Goal: Task Accomplishment & Management: Manage account settings

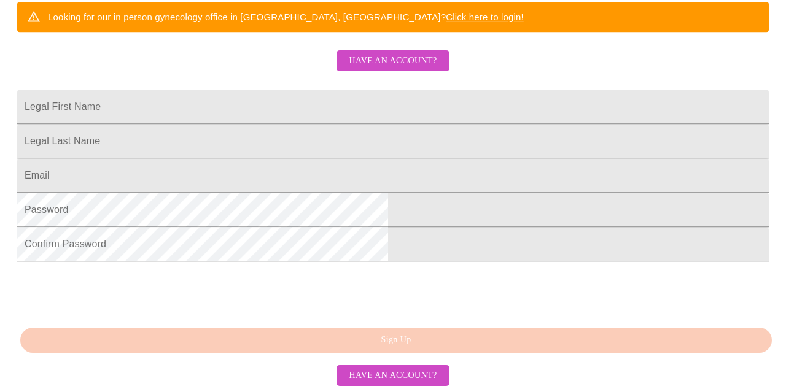
scroll to position [311, 0]
click at [372, 54] on span "Have an account?" at bounding box center [393, 60] width 88 height 15
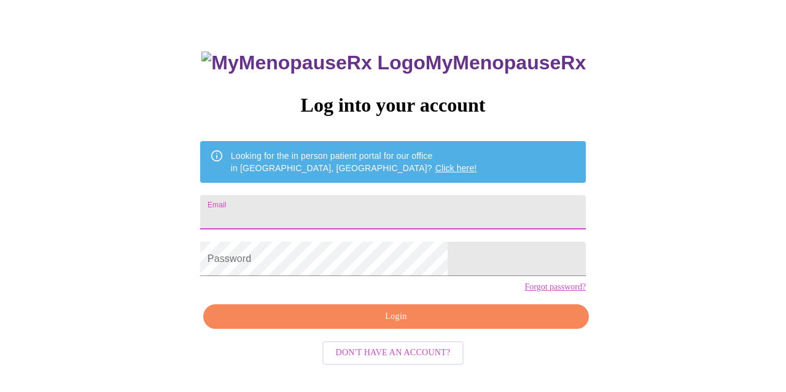
click at [325, 209] on input "Email" at bounding box center [393, 212] width 386 height 34
type input "[EMAIL_ADDRESS][DOMAIN_NAME]"
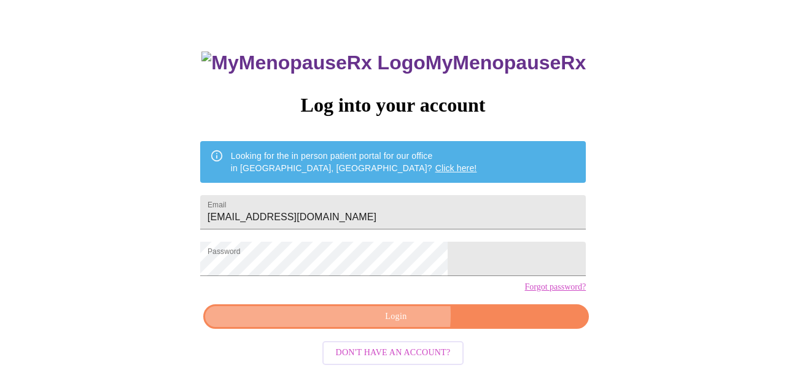
click at [375, 325] on span "Login" at bounding box center [395, 316] width 357 height 15
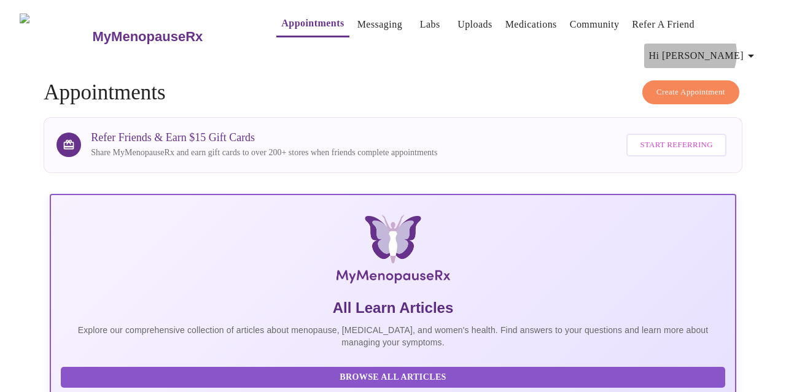
click at [755, 49] on icon "button" at bounding box center [751, 56] width 15 height 15
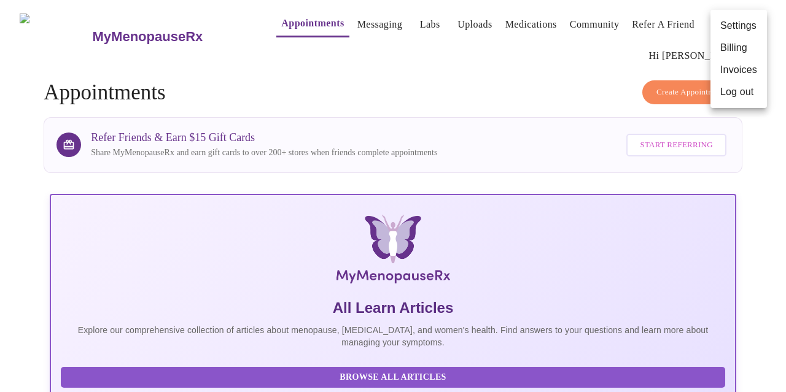
click at [348, 82] on div at bounding box center [393, 196] width 786 height 392
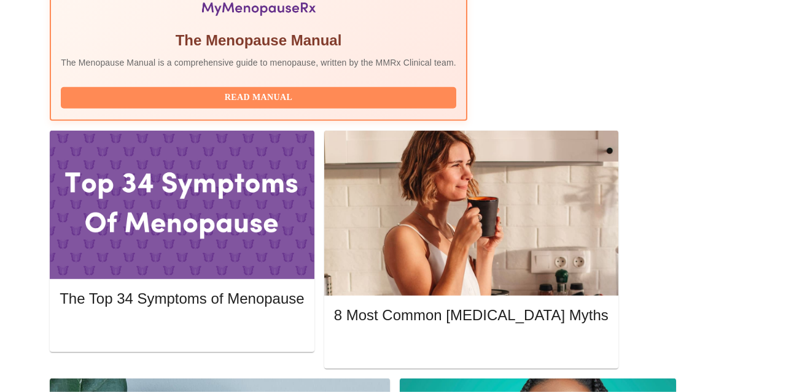
scroll to position [505, 0]
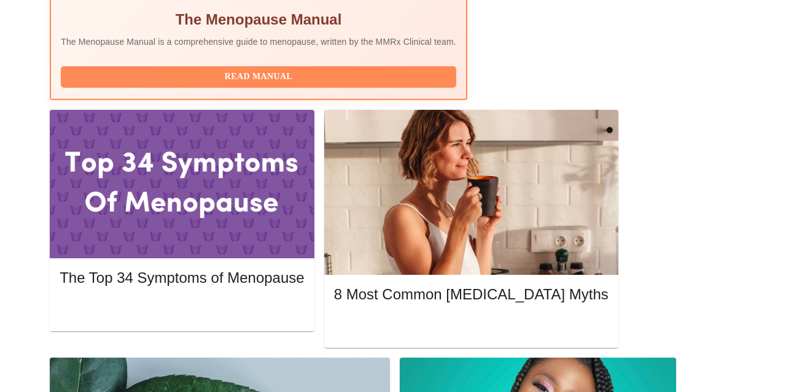
drag, startPoint x: 222, startPoint y: 333, endPoint x: 329, endPoint y: 330, distance: 106.9
copy span "[PERSON_NAME]"
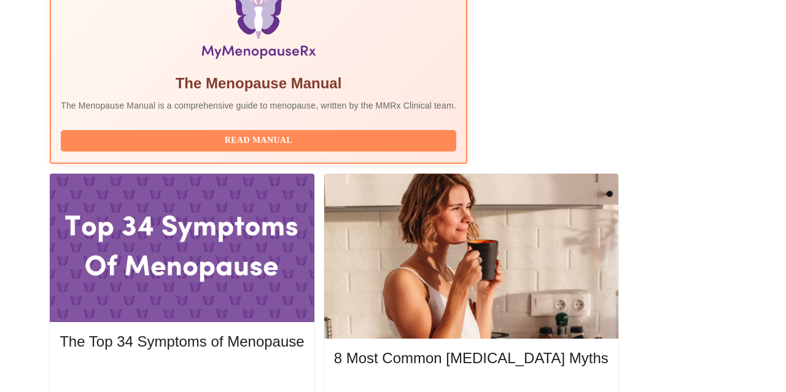
scroll to position [441, 0]
drag, startPoint x: 134, startPoint y: 56, endPoint x: 286, endPoint y: 55, distance: 151.1
copy h3 "[PERSON_NAME], MD, FACOG"
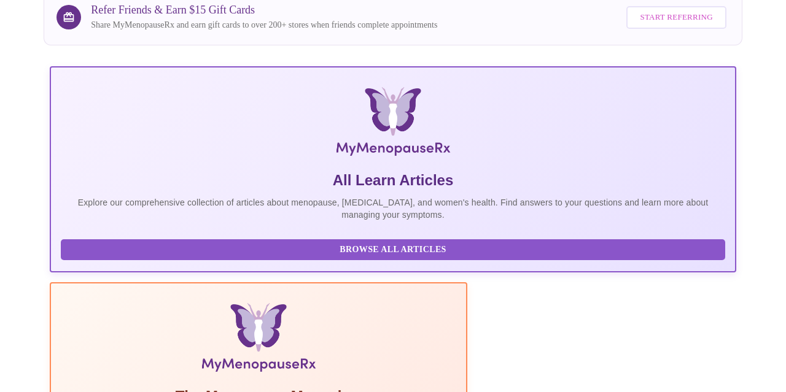
scroll to position [0, 0]
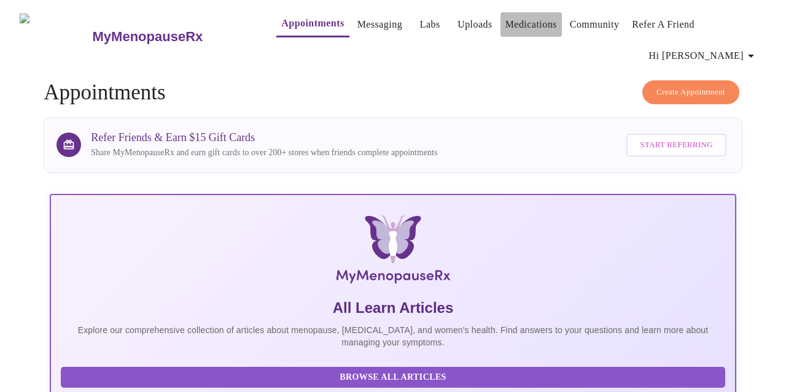
click at [521, 27] on link "Medications" at bounding box center [531, 24] width 52 height 17
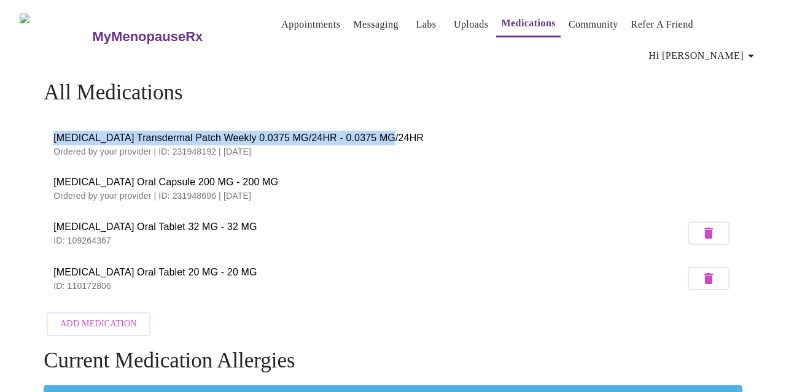
drag, startPoint x: 46, startPoint y: 109, endPoint x: 387, endPoint y: 96, distance: 341.0
click at [387, 96] on div "All Medications [MEDICAL_DATA] Transdermal Patch Weekly 0.0375 MG/24HR - 0.0375…" at bounding box center [393, 211] width 699 height 262
copy span "[MEDICAL_DATA] Transdermal Patch Weekly 0.0375 MG/24HR - 0.0375 MG/24HR"
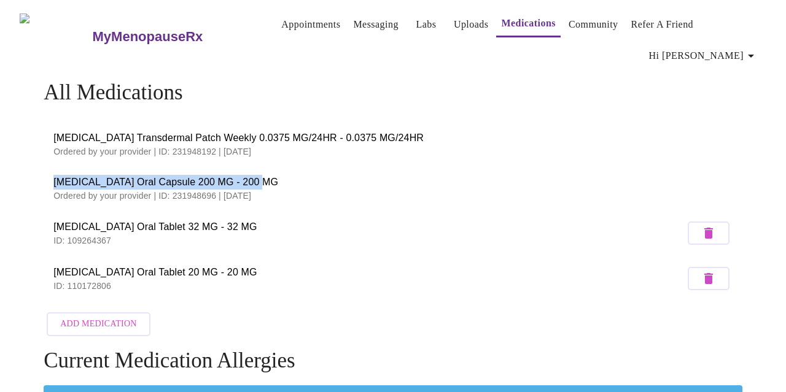
drag, startPoint x: 49, startPoint y: 162, endPoint x: 255, endPoint y: 147, distance: 206.9
click at [255, 166] on li "[MEDICAL_DATA] Oral Capsule 200 MG - 200 MG Ordered by your provider | ID: 2319…" at bounding box center [393, 188] width 699 height 44
copy span "[MEDICAL_DATA] Oral Capsule 200 MG - 200 MG"
click at [281, 26] on link "Appointments" at bounding box center [310, 24] width 59 height 17
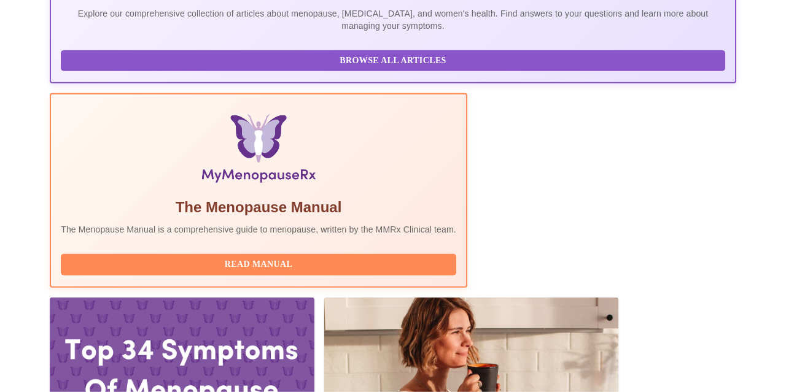
scroll to position [318, 0]
